Goal: Entertainment & Leisure: Browse casually

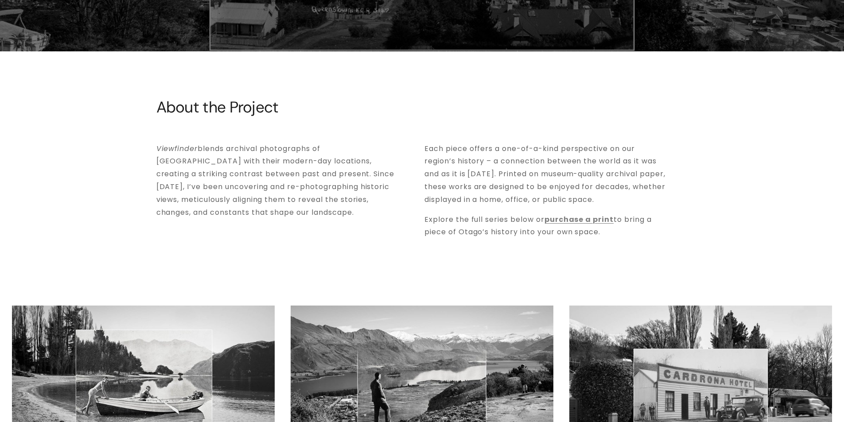
scroll to position [354, 0]
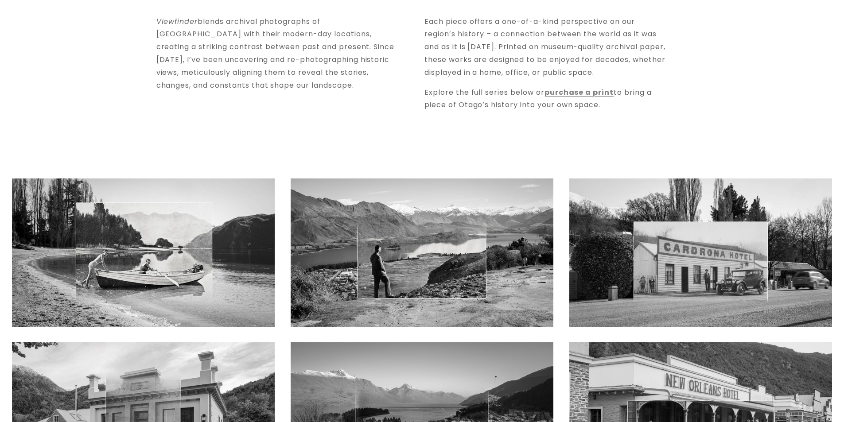
click at [232, 236] on img at bounding box center [143, 252] width 263 height 148
click at [330, 229] on img at bounding box center [422, 252] width 263 height 148
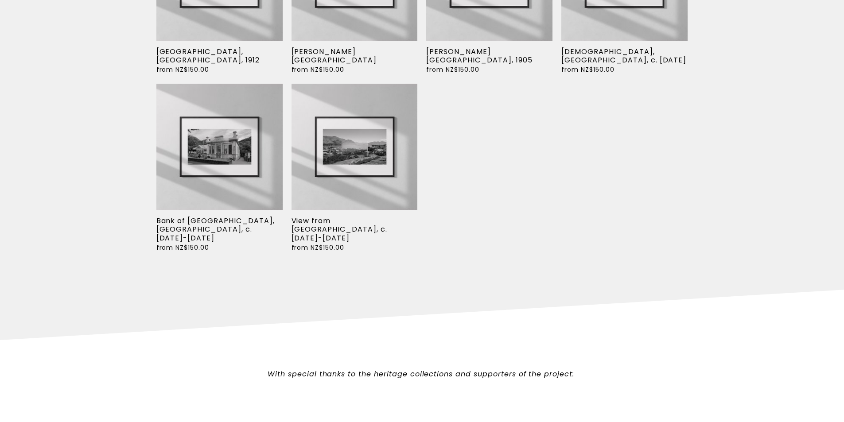
scroll to position [4204, 0]
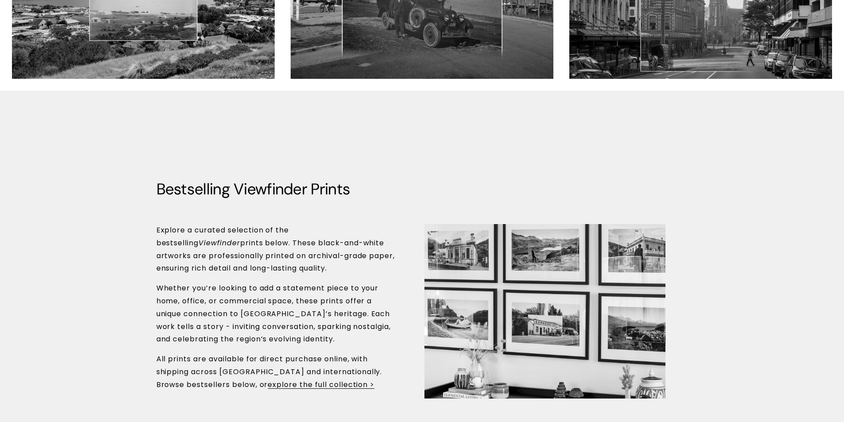
scroll to position [930, 0]
